Goal: Transaction & Acquisition: Obtain resource

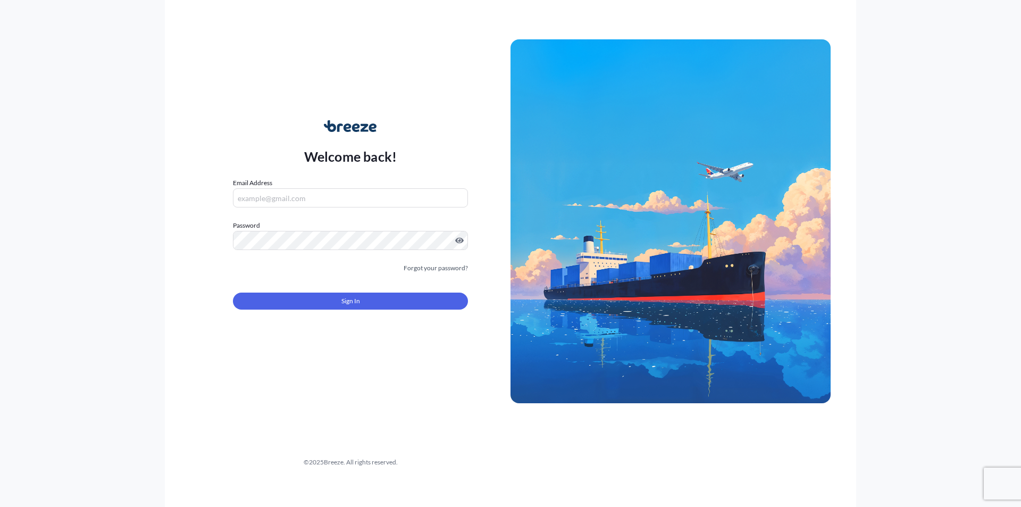
click at [309, 198] on input "Email Address" at bounding box center [350, 197] width 235 height 19
type input "A"
type input "c"
type input "[EMAIL_ADDRESS][DOMAIN_NAME]"
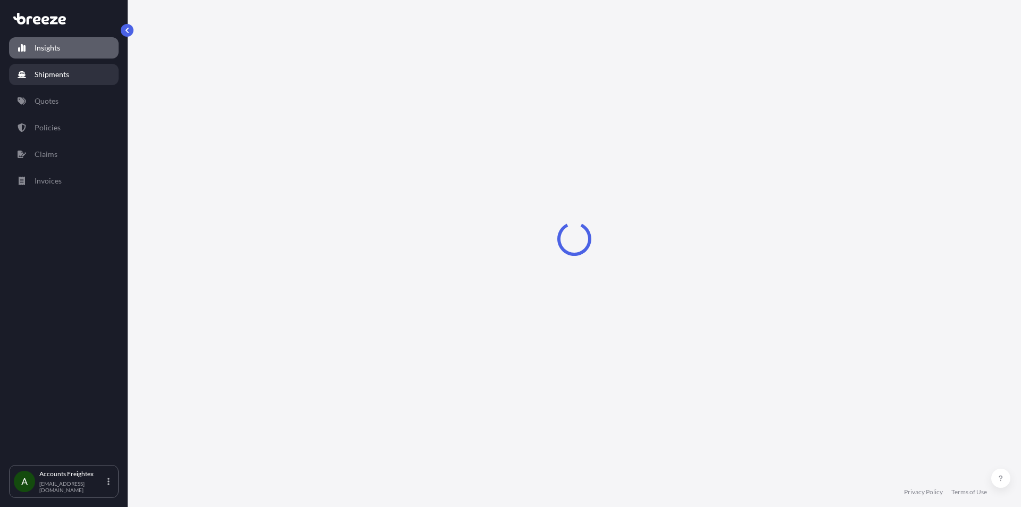
select select "2025"
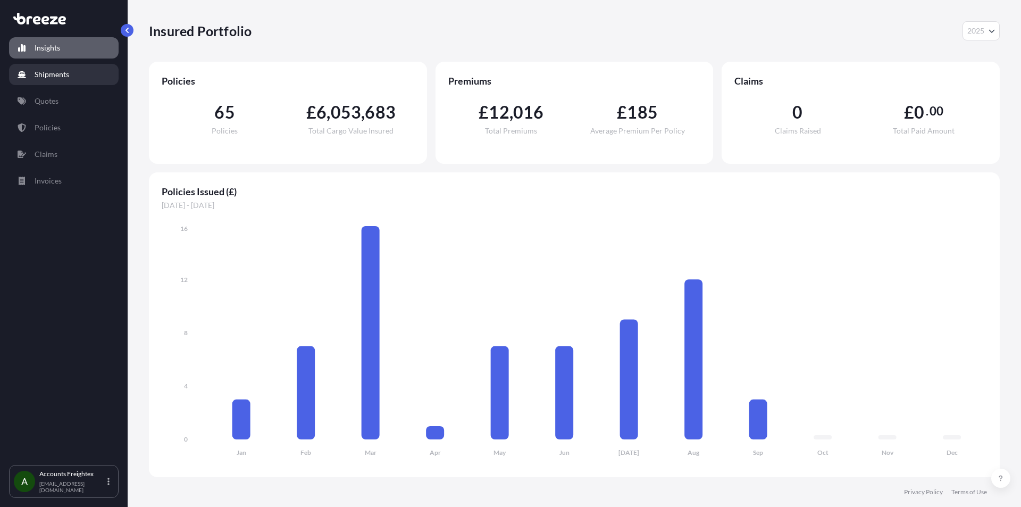
click at [55, 94] on link "Quotes" at bounding box center [64, 100] width 110 height 21
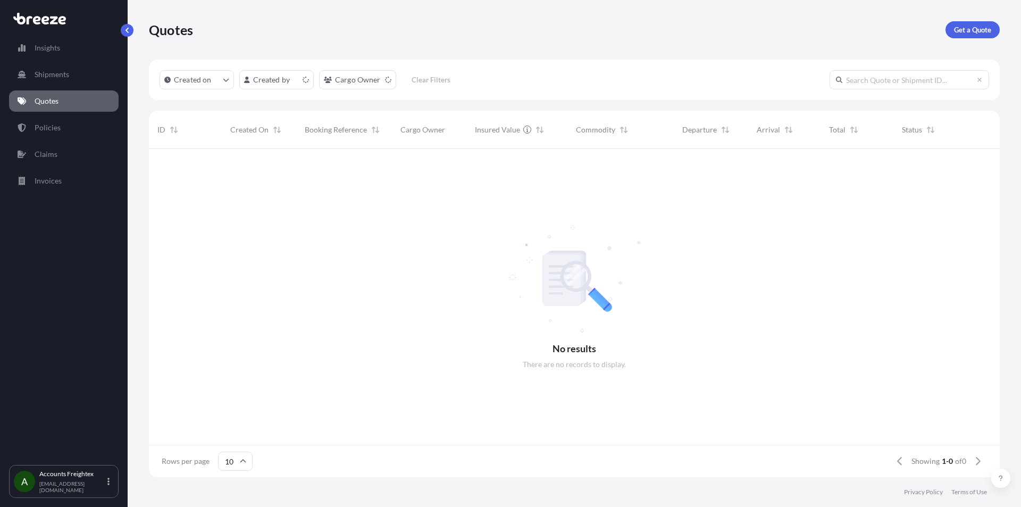
scroll to position [9, 9]
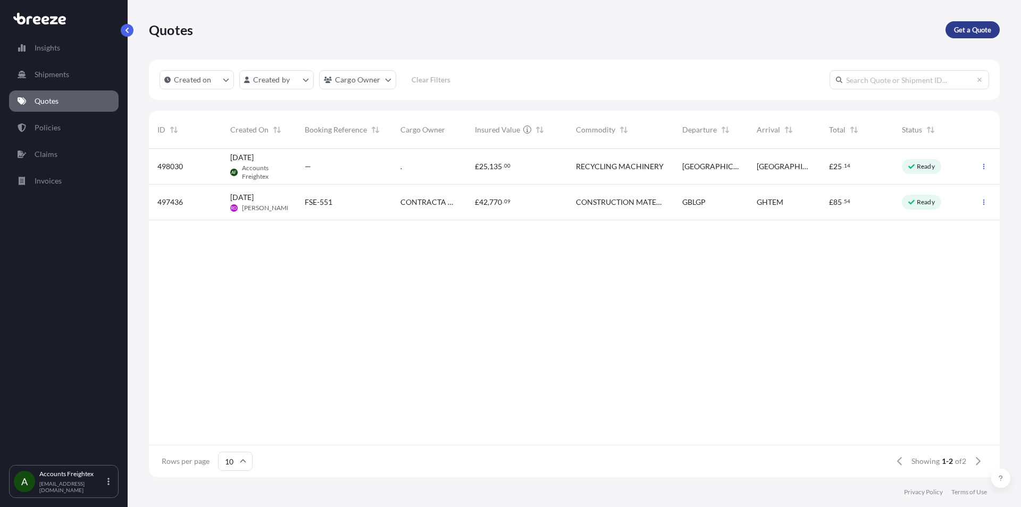
click at [981, 27] on p "Get a Quote" at bounding box center [972, 29] width 37 height 11
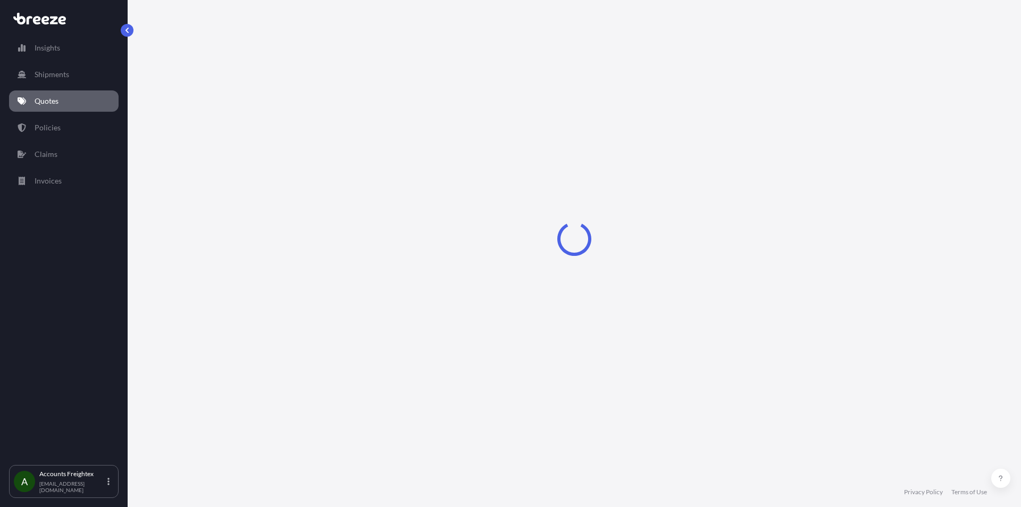
select select "Road"
select select "Sea"
select select "1"
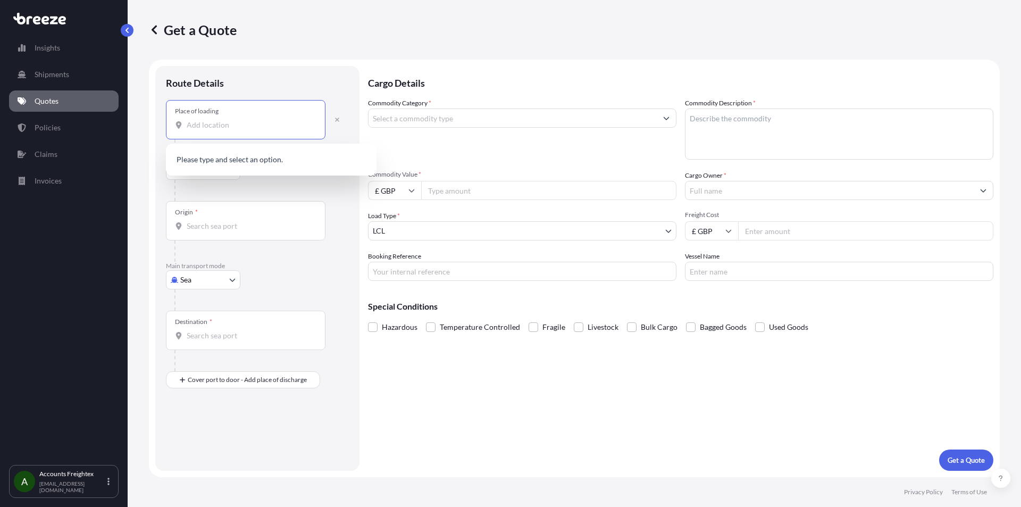
click at [222, 130] on input "Place of loading" at bounding box center [250, 125] width 126 height 11
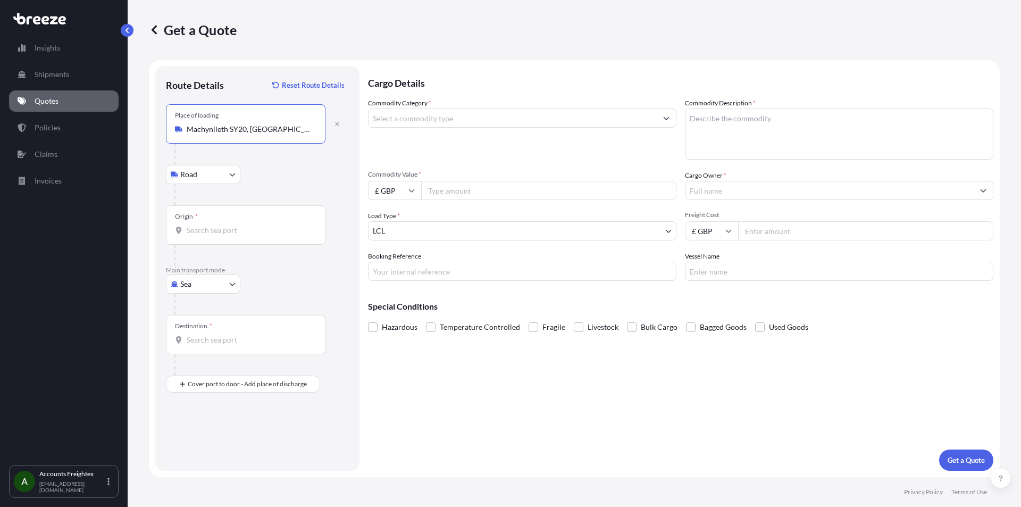
type input "Machynlleth SY20, [GEOGRAPHIC_DATA]"
click at [236, 175] on body "0 options available. 5 options available. 0 options available. 5 options availa…" at bounding box center [510, 253] width 1021 height 507
click at [200, 223] on div "Origin *" at bounding box center [246, 224] width 160 height 39
click at [200, 225] on input "Origin *" at bounding box center [250, 230] width 126 height 11
click at [200, 223] on div "Origin *" at bounding box center [246, 224] width 160 height 39
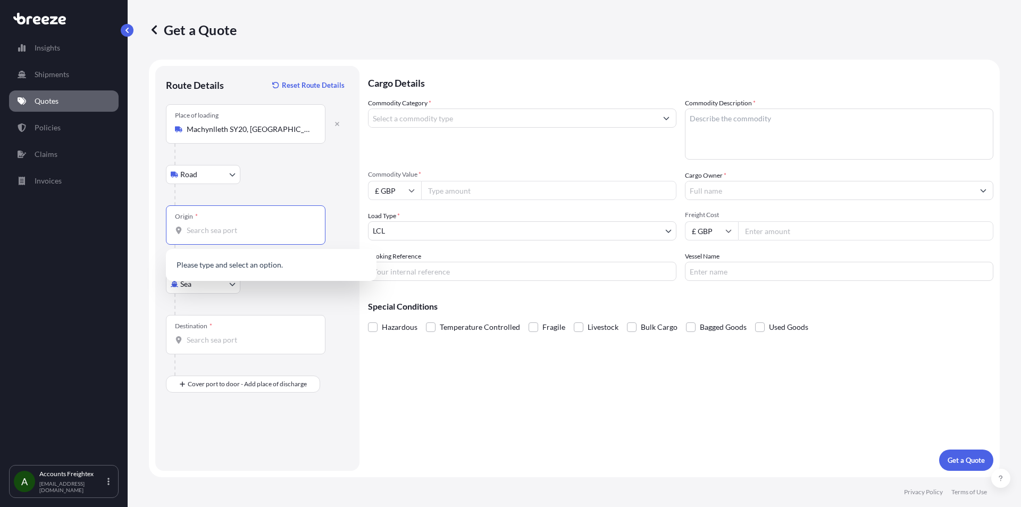
click at [200, 225] on input "Origin *" at bounding box center [250, 230] width 126 height 11
click at [219, 282] on body "0 options available. 0 options available. Insights Shipments Quotes Policies Cl…" at bounding box center [510, 253] width 1021 height 507
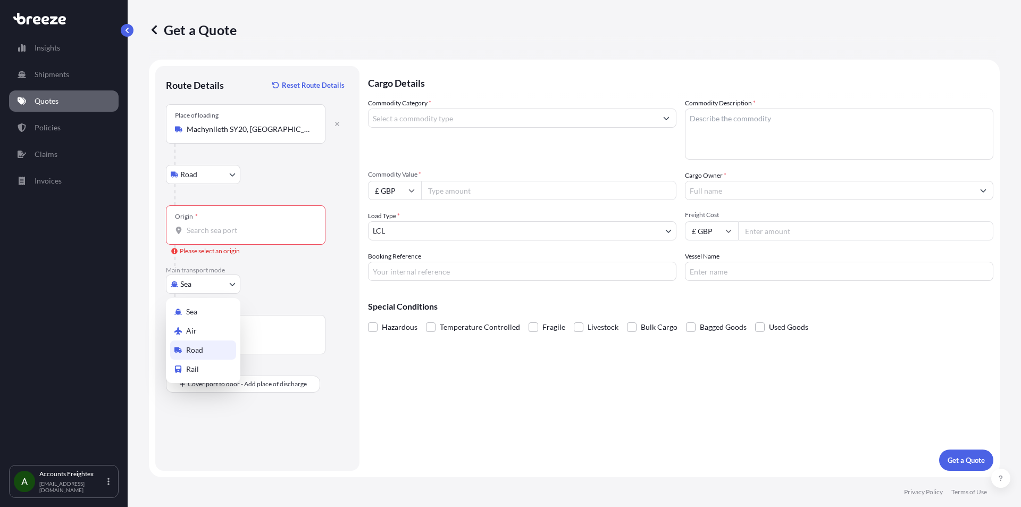
click at [197, 352] on span "Road" at bounding box center [194, 350] width 17 height 11
select select "Road"
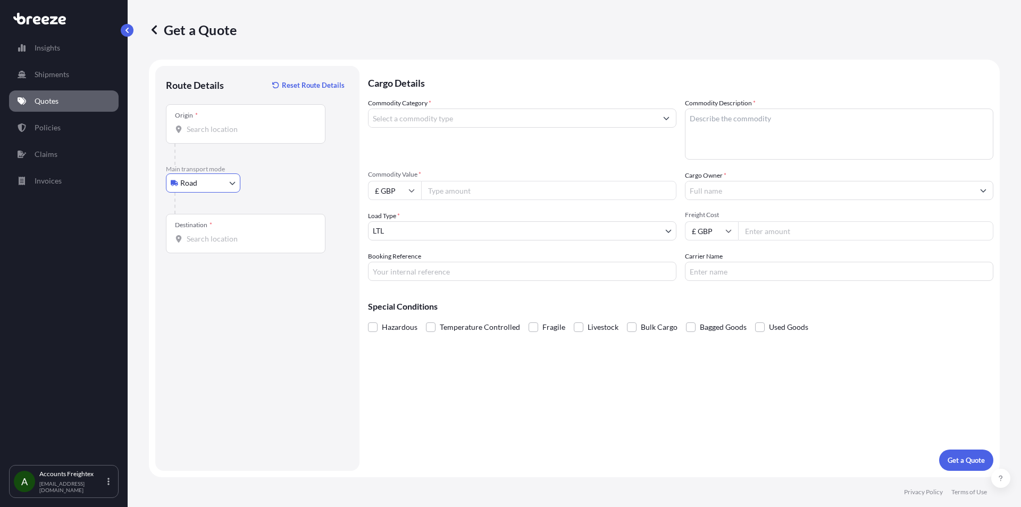
click at [217, 229] on div "Destination *" at bounding box center [246, 233] width 160 height 39
click at [217, 233] on input "Destination *" at bounding box center [250, 238] width 126 height 11
click at [220, 129] on input "Origin *" at bounding box center [250, 129] width 126 height 11
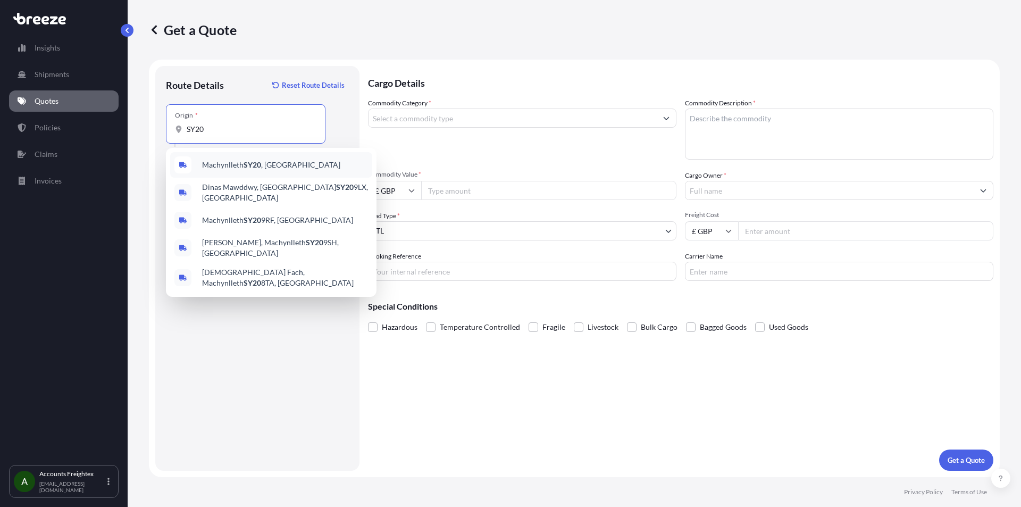
click at [239, 166] on span "Machynlleth SY20 , [GEOGRAPHIC_DATA]" at bounding box center [271, 165] width 138 height 11
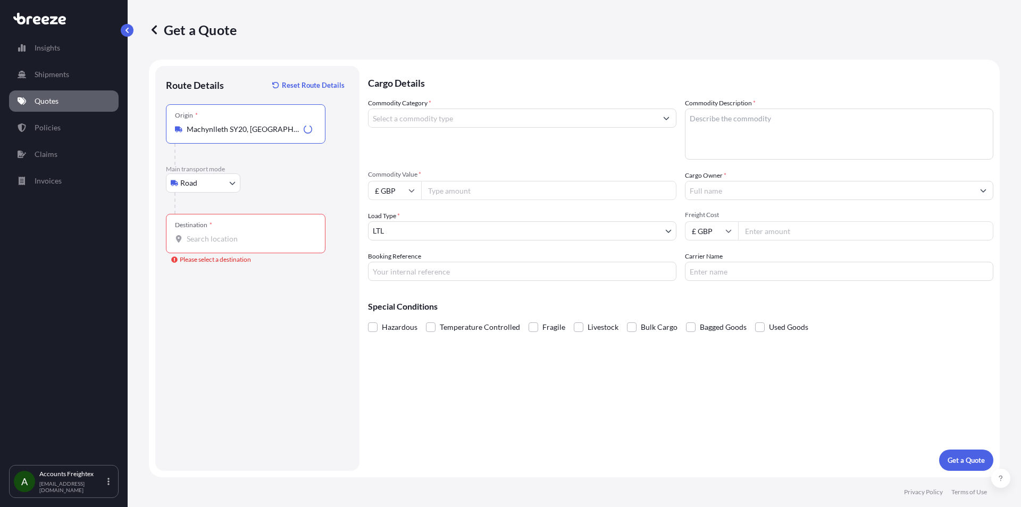
type input "Machynlleth SY20, [GEOGRAPHIC_DATA]"
click at [202, 240] on input "Destination * Please select a destination" at bounding box center [250, 238] width 126 height 11
click at [264, 237] on input "Destination * Please select a destination" at bounding box center [250, 238] width 126 height 11
drag, startPoint x: 263, startPoint y: 231, endPoint x: 205, endPoint y: 236, distance: 58.1
click at [207, 229] on div "Destination *" at bounding box center [246, 233] width 160 height 39
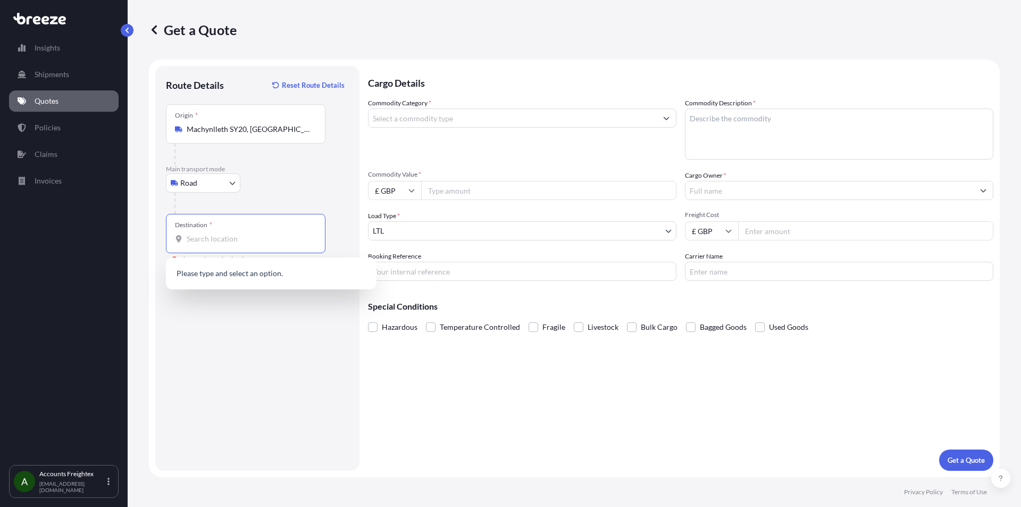
paste input "Chalet Chardon [STREET_ADDRESS]"
click at [269, 274] on span "[STREET_ADDRESS]" at bounding box center [235, 274] width 66 height 11
type input "[STREET_ADDRESS]"
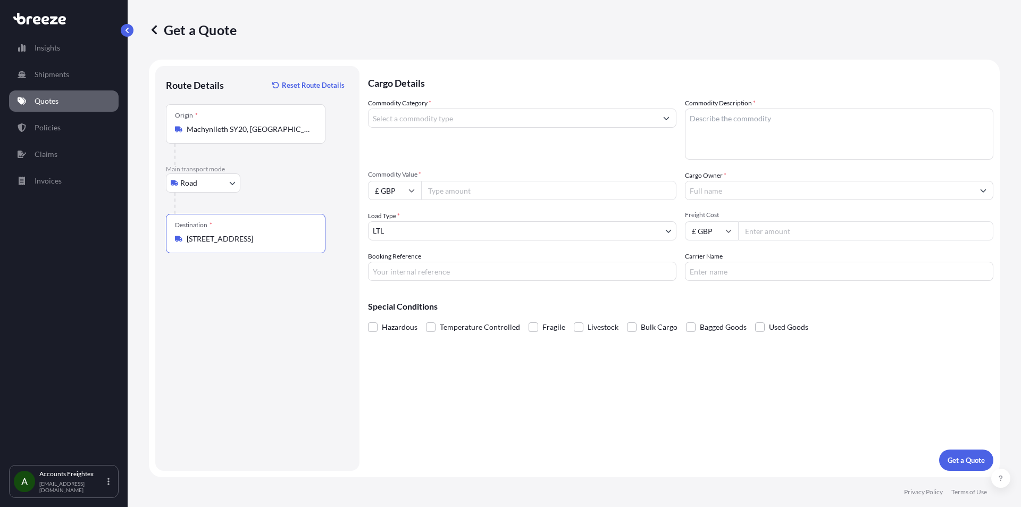
click at [437, 117] on input "Commodity Category *" at bounding box center [513, 117] width 288 height 19
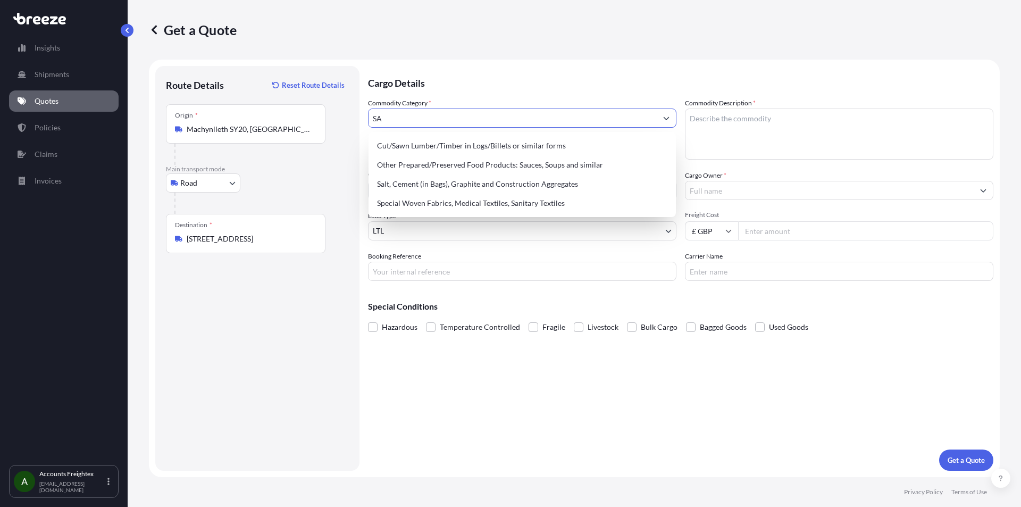
type input "S"
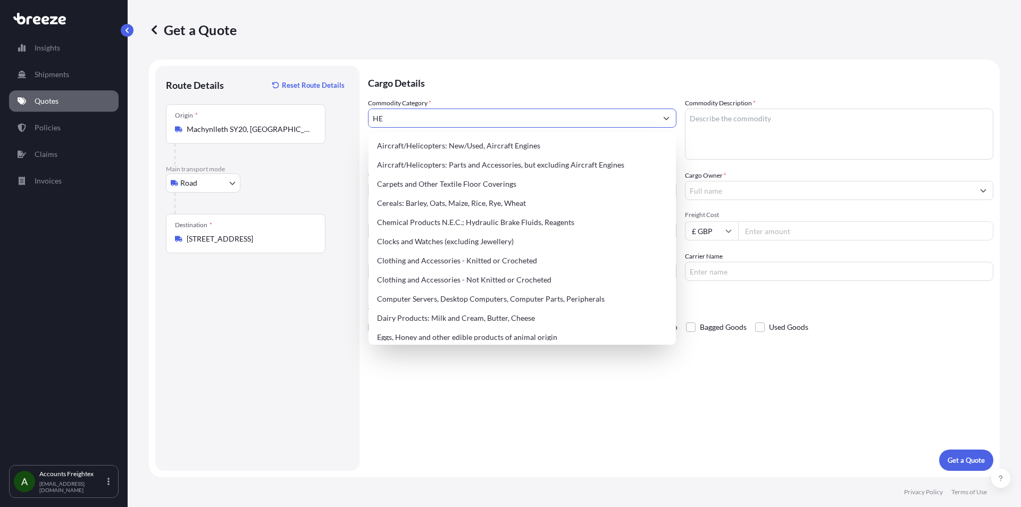
type input "H"
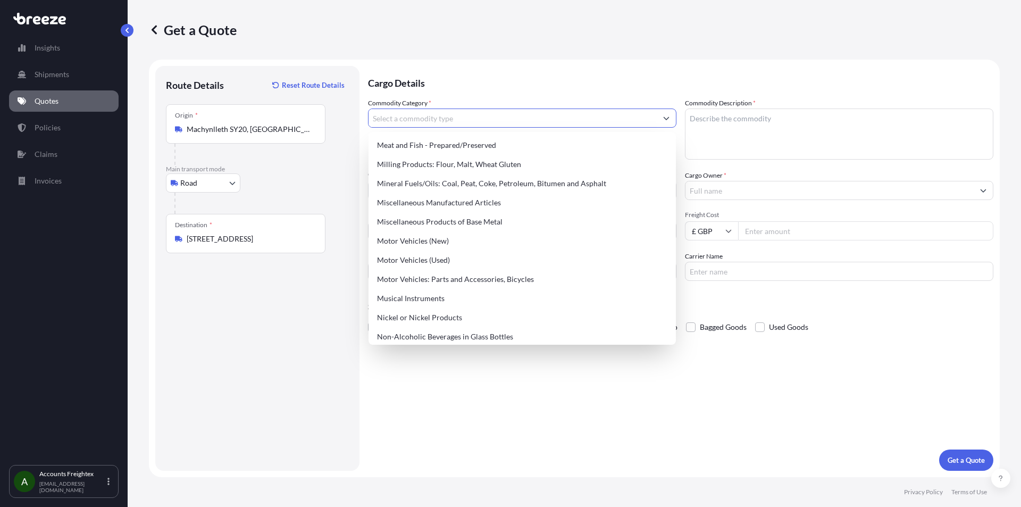
scroll to position [1434, 0]
click at [482, 204] on div "Miscellaneous Manufactured Articles" at bounding box center [522, 205] width 299 height 19
type input "Miscellaneous Manufactured Articles"
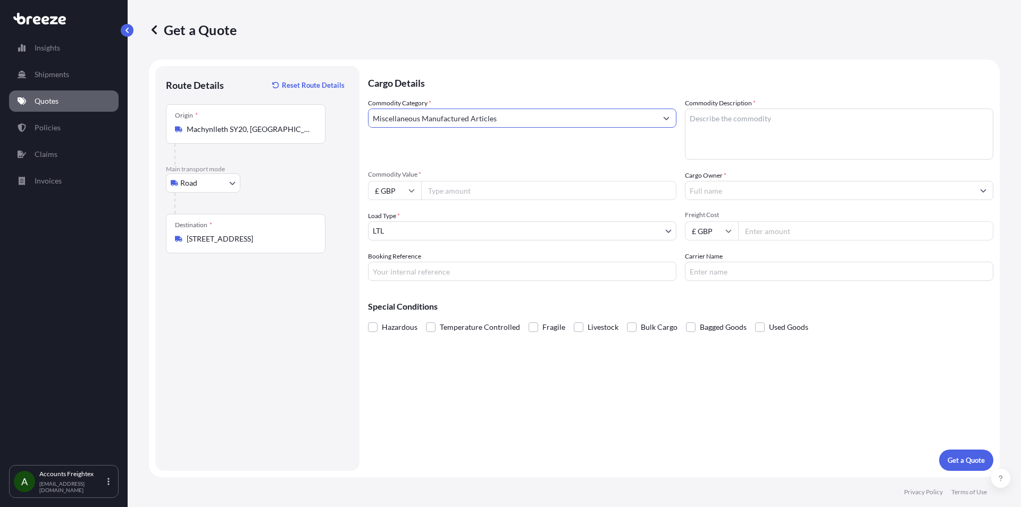
click at [670, 117] on button "Show suggestions" at bounding box center [666, 117] width 19 height 19
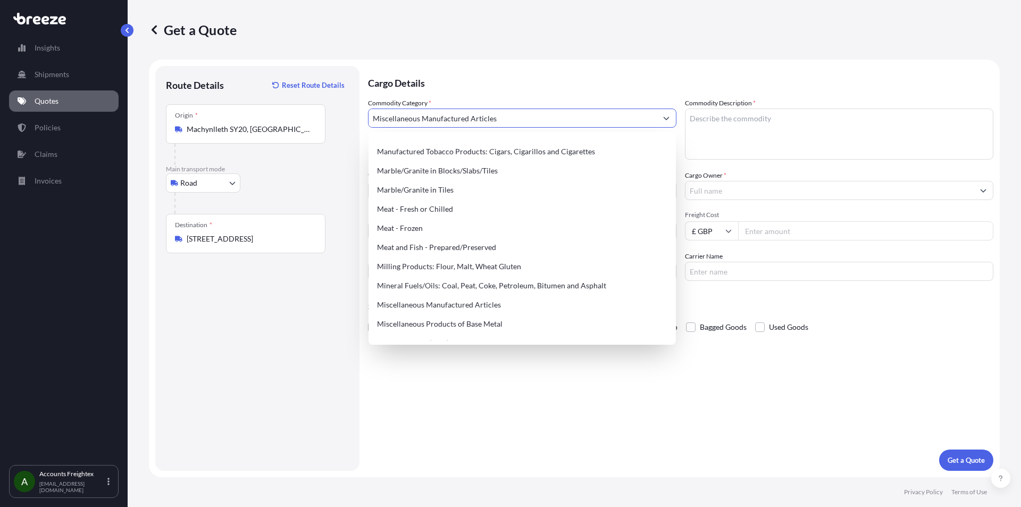
scroll to position [1365, 0]
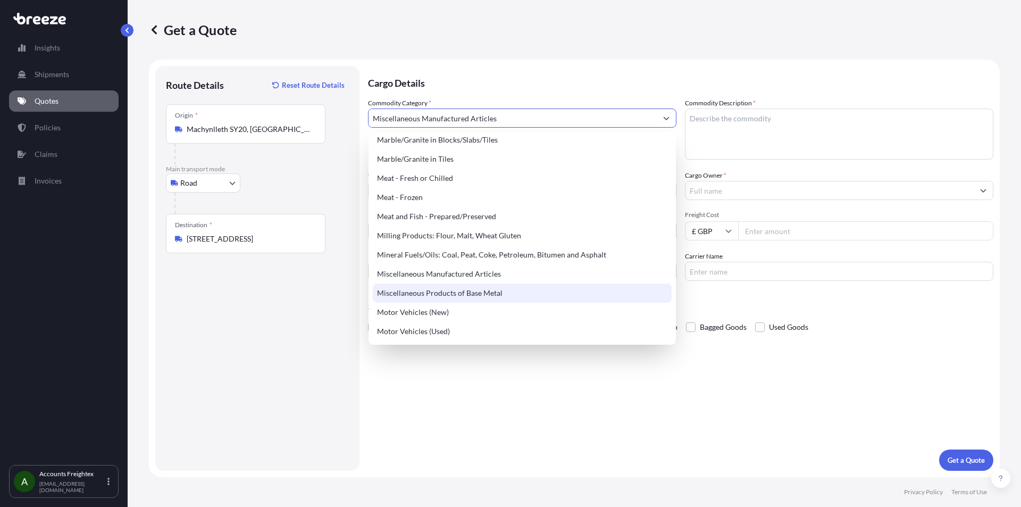
click at [564, 450] on div "Cargo Details Commodity Category * Miscellaneous Manufactured Articles Commodit…" at bounding box center [680, 268] width 625 height 405
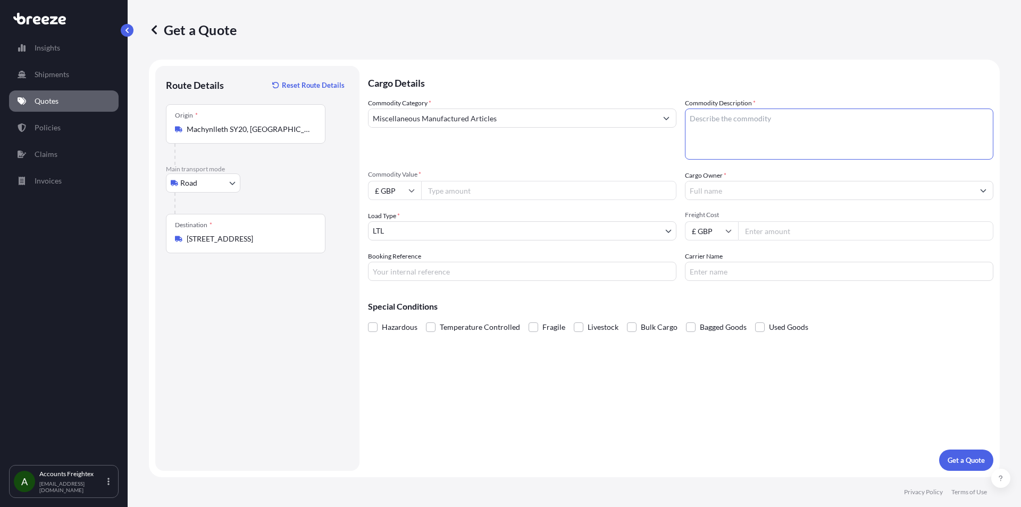
click at [809, 133] on textarea "Commodity Description *" at bounding box center [839, 133] width 308 height 51
type textarea "SAUNA"
click at [502, 188] on input "Commodity Value *" at bounding box center [548, 190] width 255 height 19
click at [511, 191] on input "Commodity Value *" at bounding box center [548, 190] width 255 height 19
type input "57580"
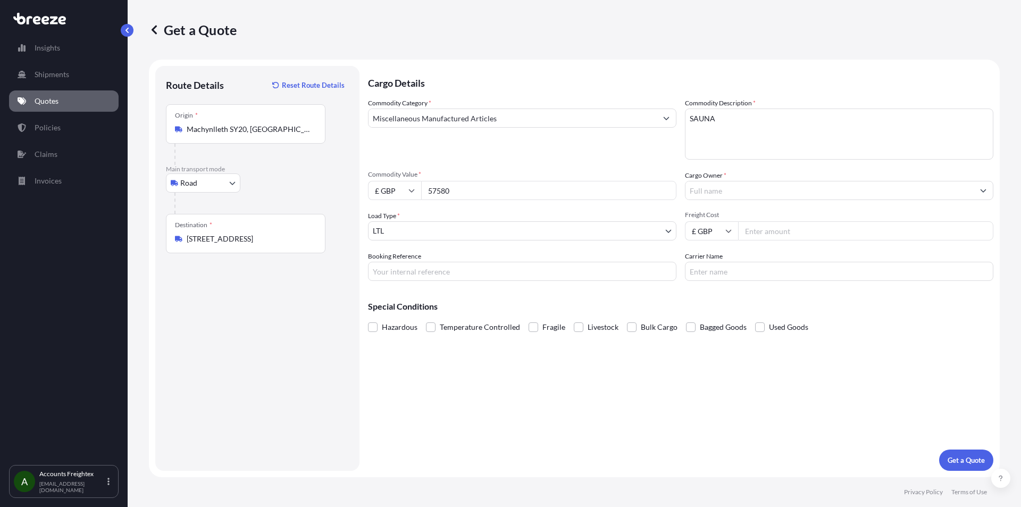
click at [710, 192] on input "Cargo Owner *" at bounding box center [829, 190] width 288 height 19
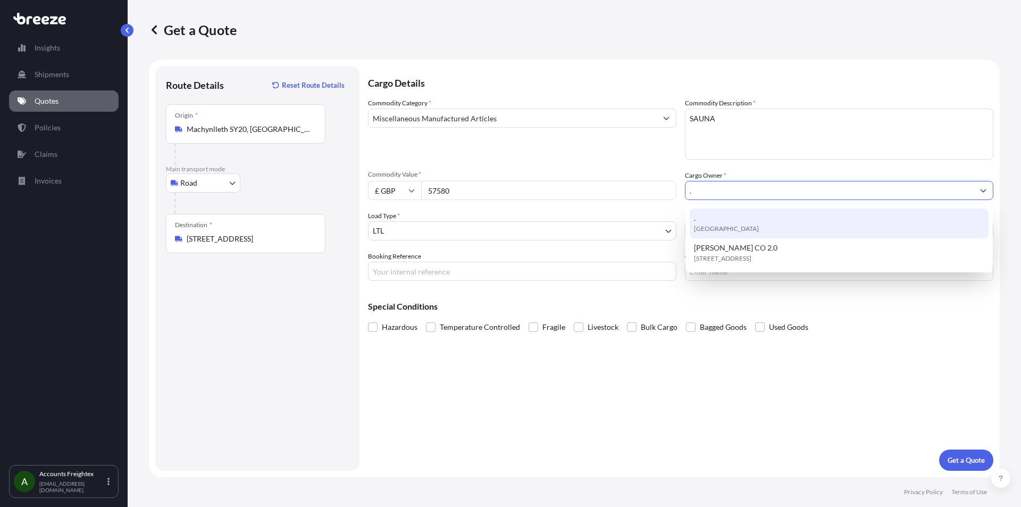
click at [715, 219] on div ". [GEOGRAPHIC_DATA]" at bounding box center [839, 223] width 299 height 30
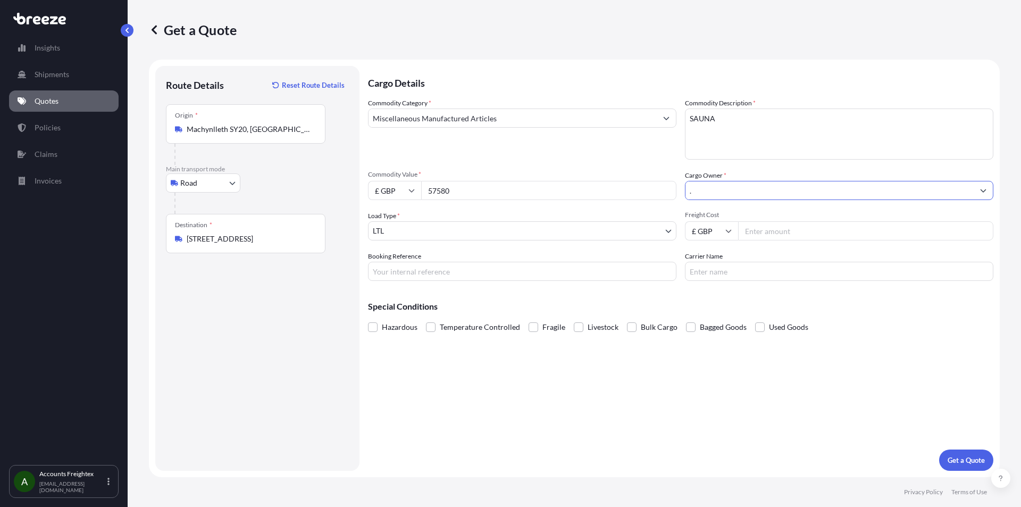
type input "."
click at [783, 232] on input "Freight Cost" at bounding box center [865, 230] width 255 height 19
type input "5500"
click at [400, 275] on input "Booking Reference" at bounding box center [522, 271] width 308 height 19
type input "HEARTWOOD"
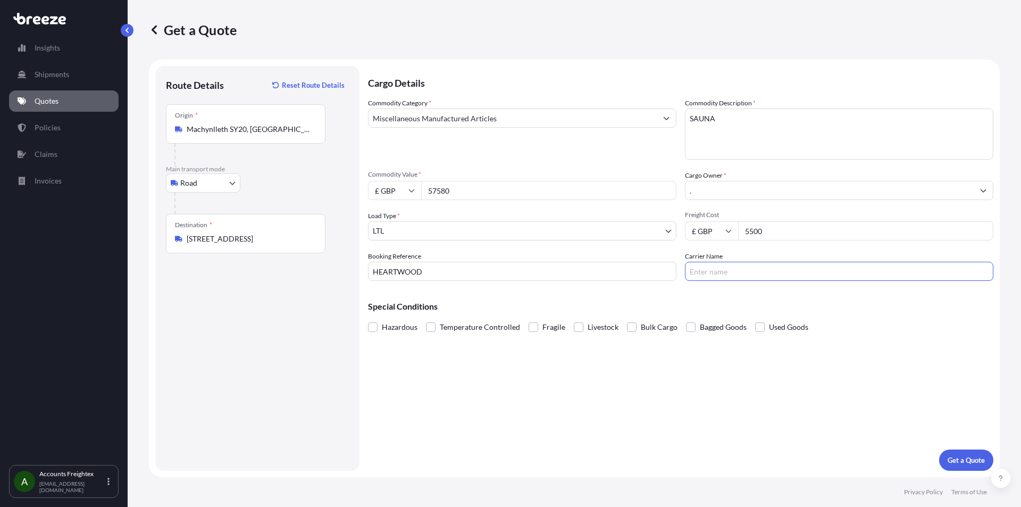
click at [727, 272] on input "Carrier Name" at bounding box center [839, 271] width 308 height 19
click at [961, 456] on button "Get a Quote" at bounding box center [966, 459] width 54 height 21
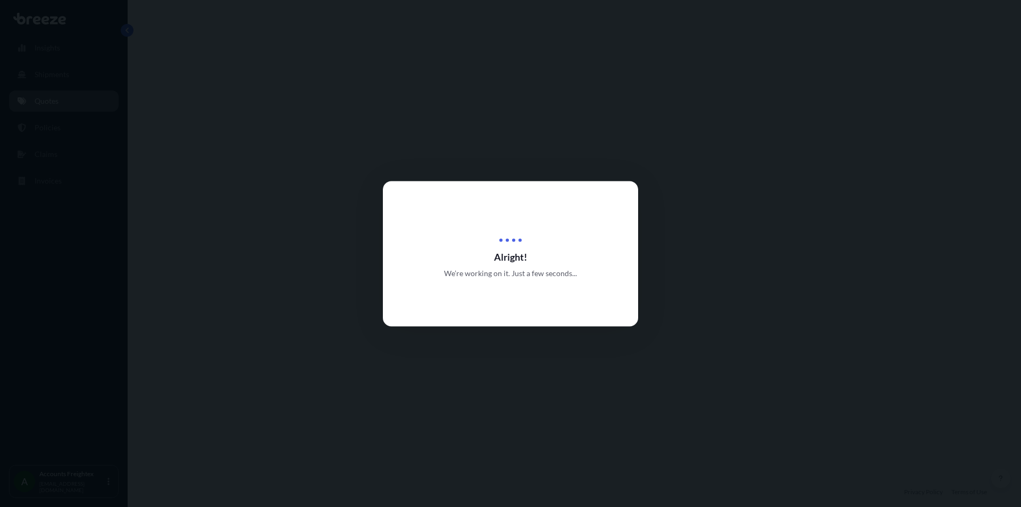
select select "Road"
select select "1"
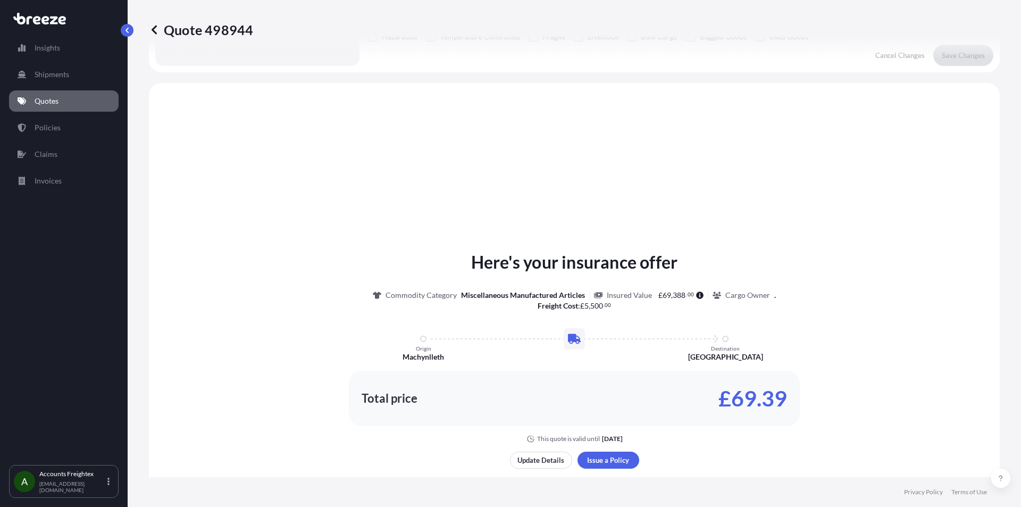
scroll to position [320, 0]
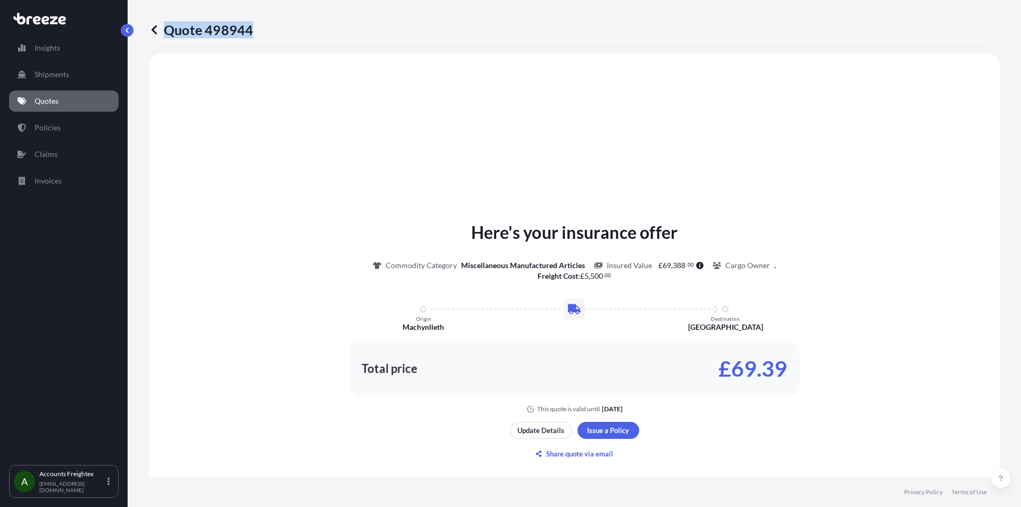
click at [250, 34] on div "Quote 498944" at bounding box center [574, 29] width 851 height 17
copy p "Quote 498944"
click at [547, 427] on p "Update Details" at bounding box center [540, 430] width 47 height 11
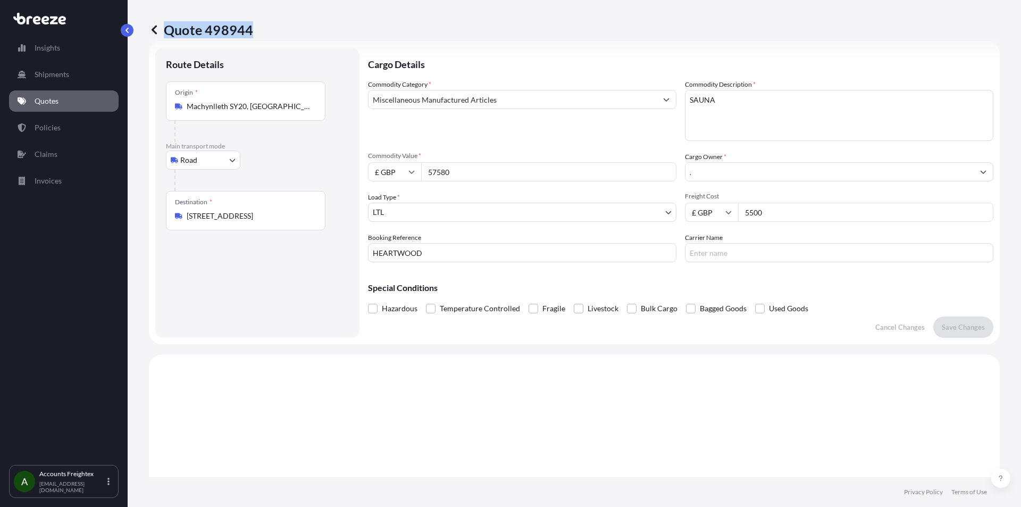
scroll to position [17, 0]
drag, startPoint x: 765, startPoint y: 215, endPoint x: 749, endPoint y: 218, distance: 16.7
click at [749, 218] on input "5500" at bounding box center [865, 213] width 255 height 19
drag, startPoint x: 462, startPoint y: 171, endPoint x: 402, endPoint y: 183, distance: 61.3
click at [402, 182] on div "£ GBP 57580" at bounding box center [522, 173] width 308 height 19
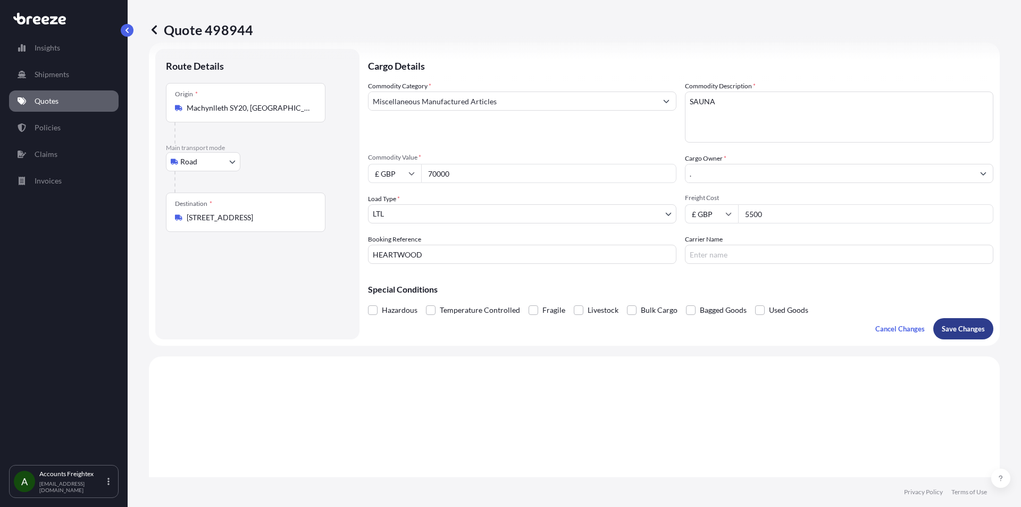
type input "70000"
click at [956, 332] on p "Save Changes" at bounding box center [963, 328] width 43 height 11
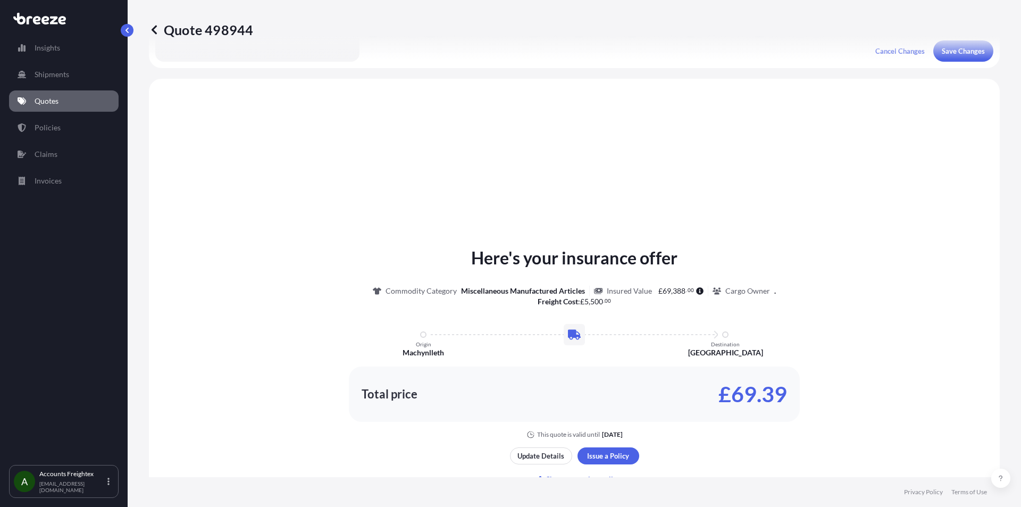
scroll to position [320, 0]
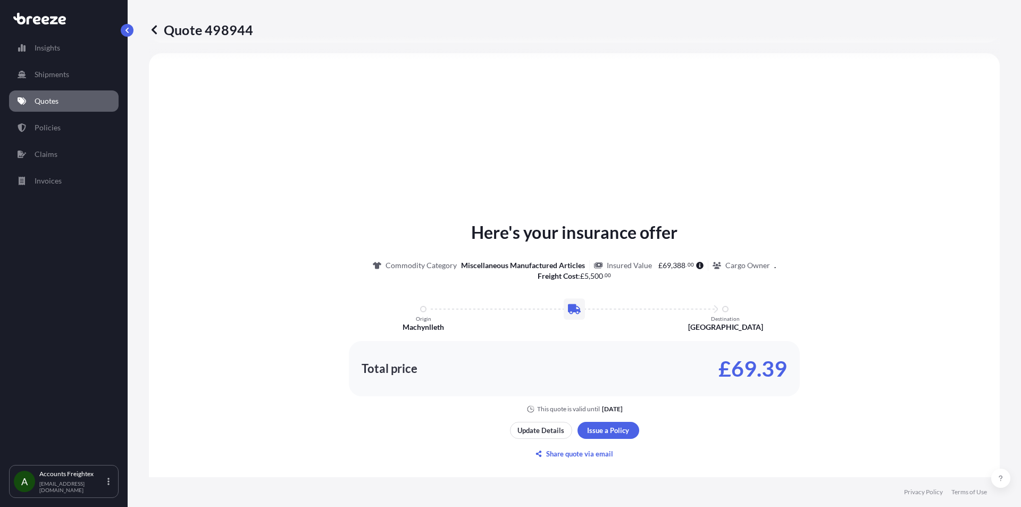
select select "Road"
select select "1"
